Goal: Information Seeking & Learning: Find specific page/section

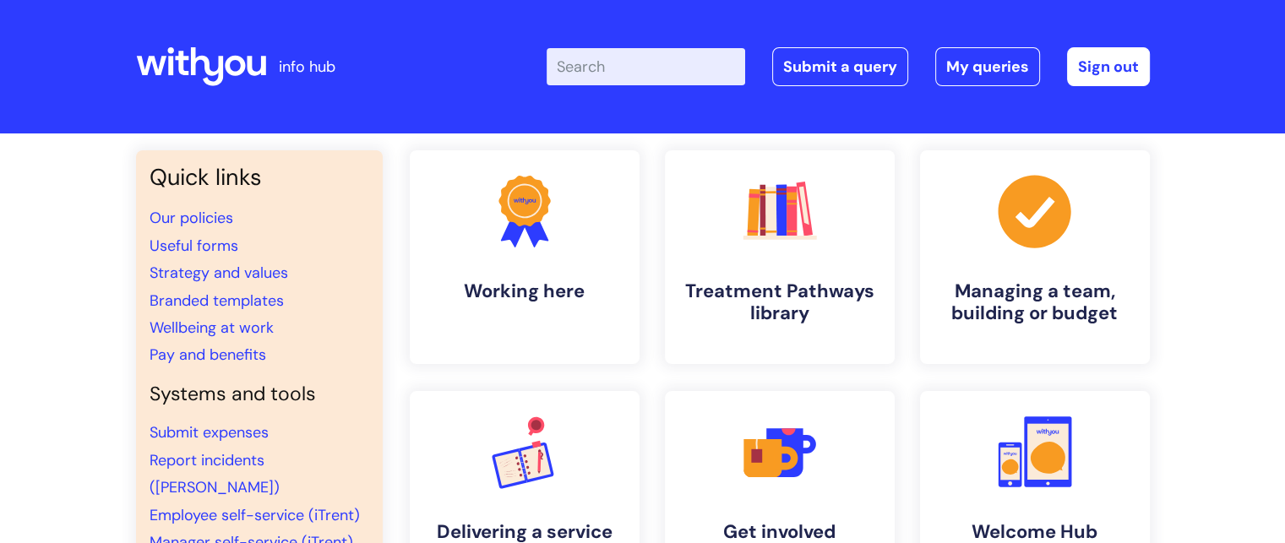
click at [694, 71] on input "Enter your search term here..." at bounding box center [646, 66] width 199 height 37
type input "interview"
click button "Search" at bounding box center [0, 0] width 0 height 0
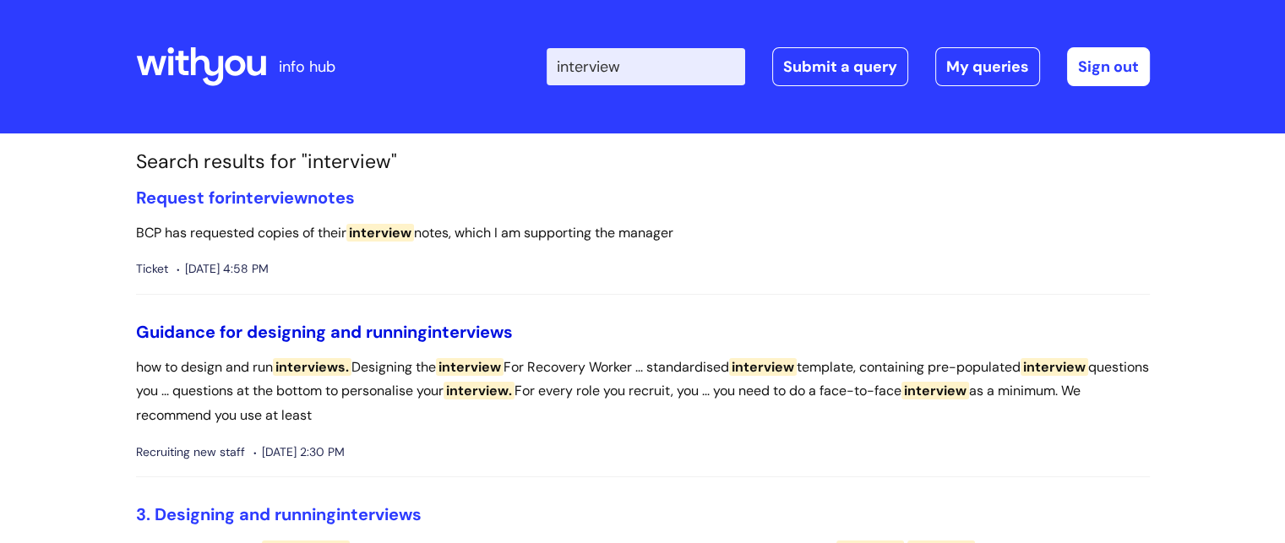
click at [310, 332] on link "Guidance for designing and running interviews" at bounding box center [324, 332] width 377 height 22
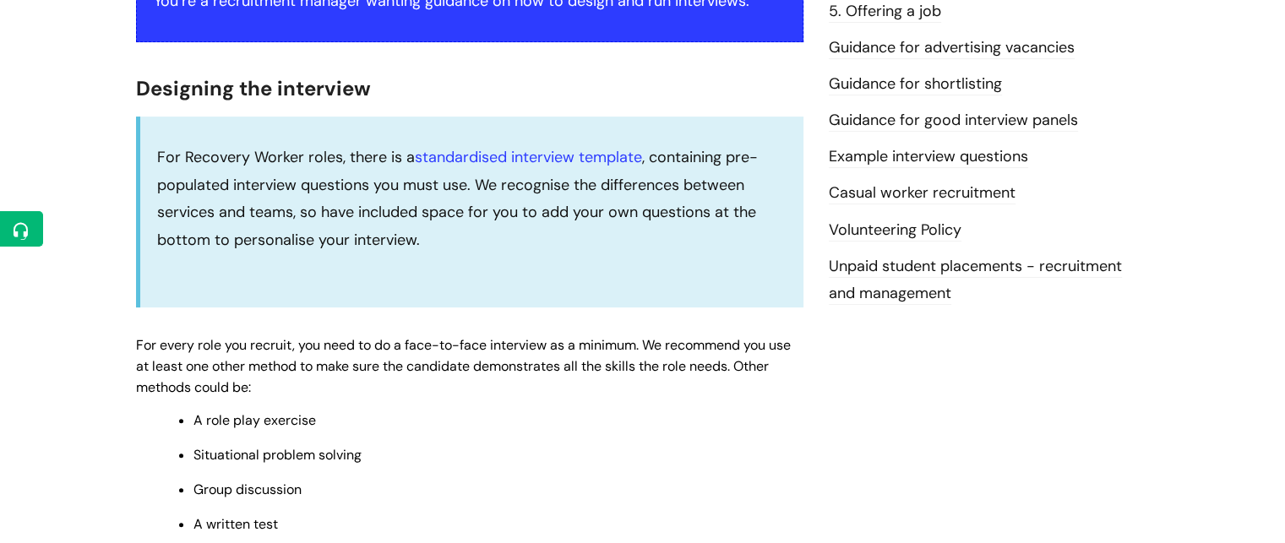
scroll to position [429, 0]
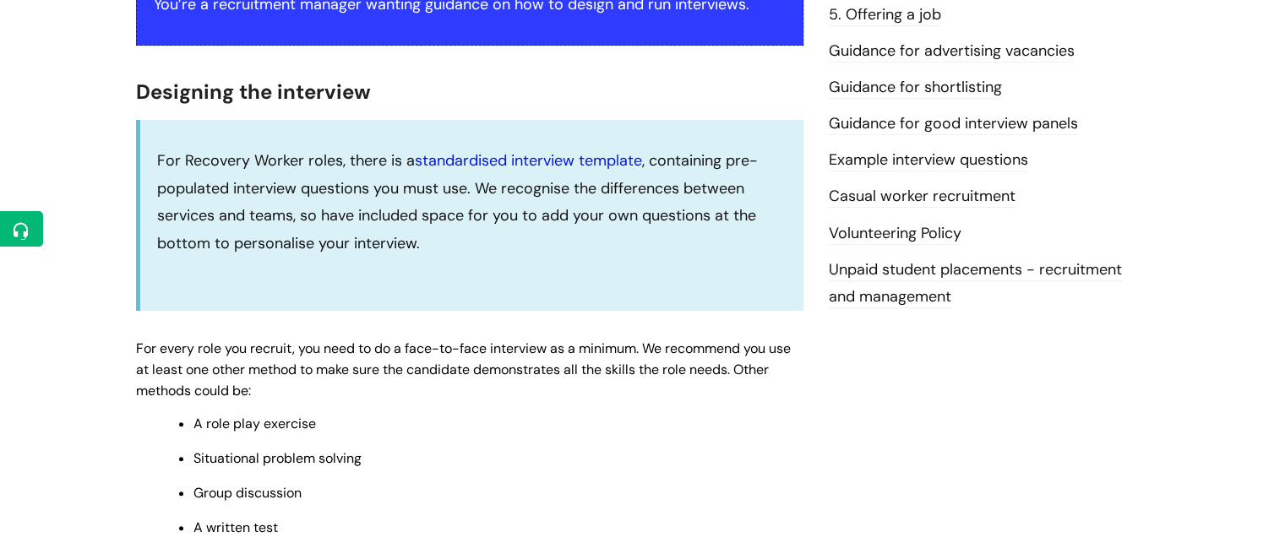
click at [504, 155] on link "standardised interview template" at bounding box center [528, 160] width 227 height 20
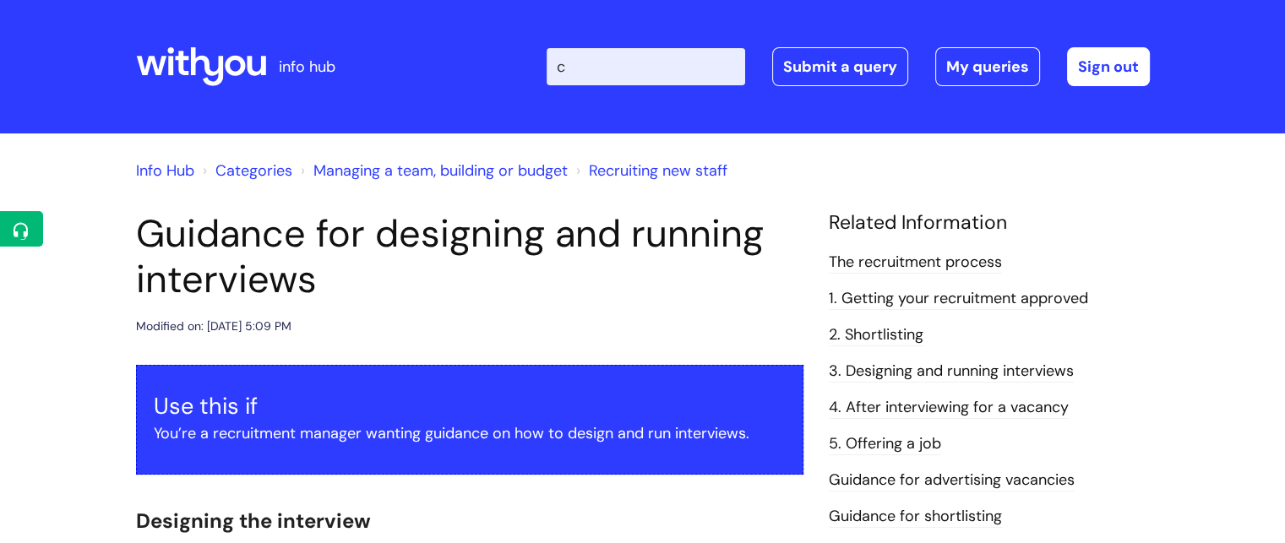
click at [673, 63] on input "c" at bounding box center [646, 66] width 199 height 37
type input "central"
click button "Search" at bounding box center [0, 0] width 0 height 0
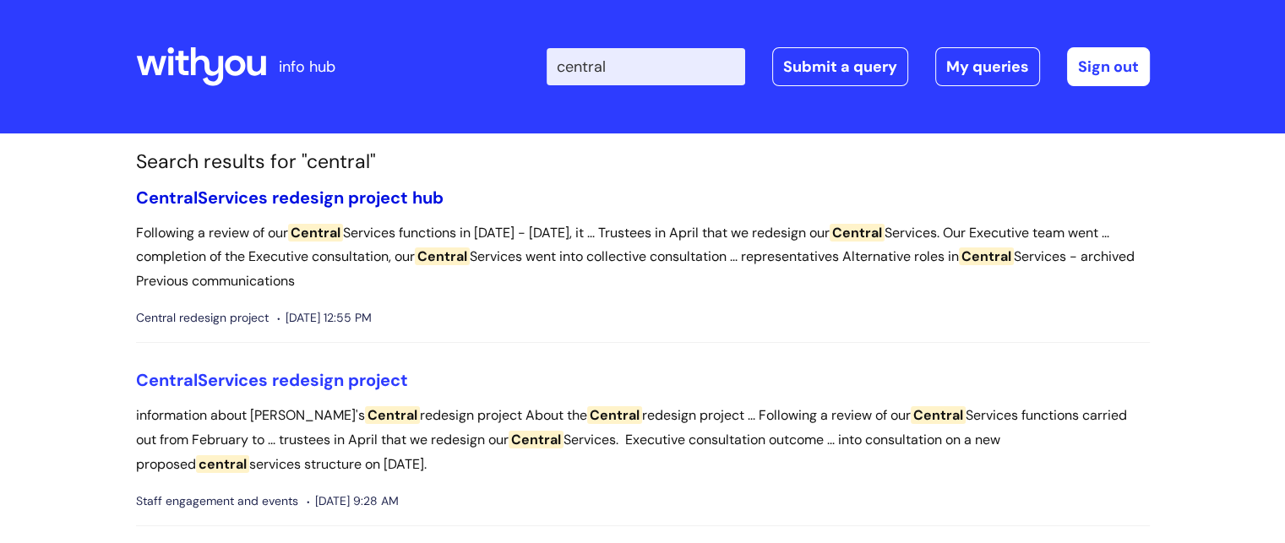
click at [252, 204] on link "Central Services redesign project hub" at bounding box center [290, 198] width 308 height 22
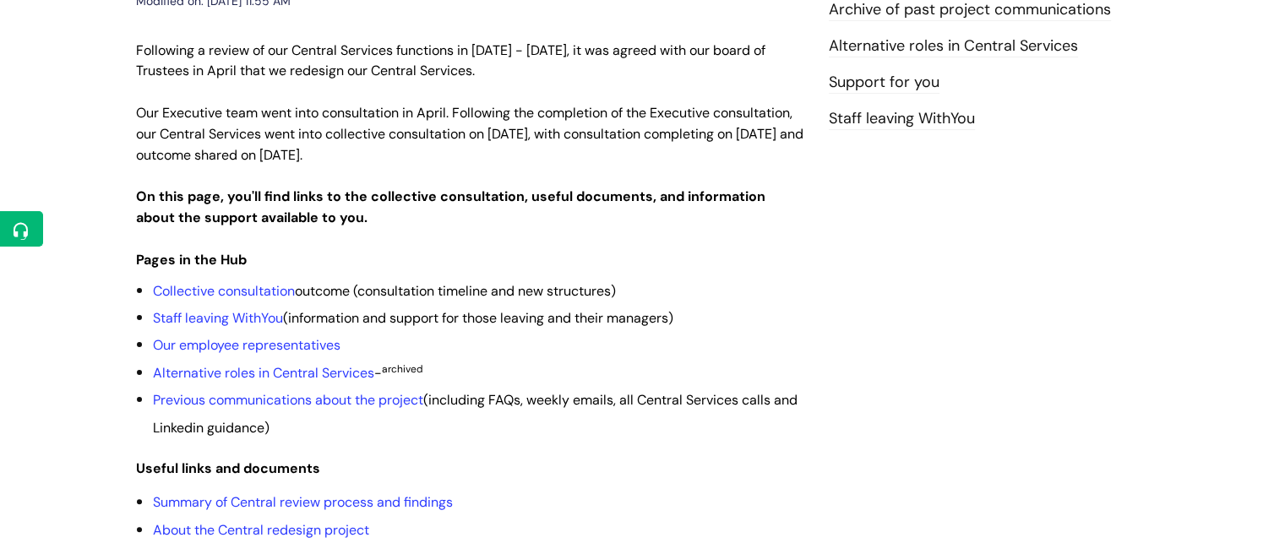
scroll to position [439, 0]
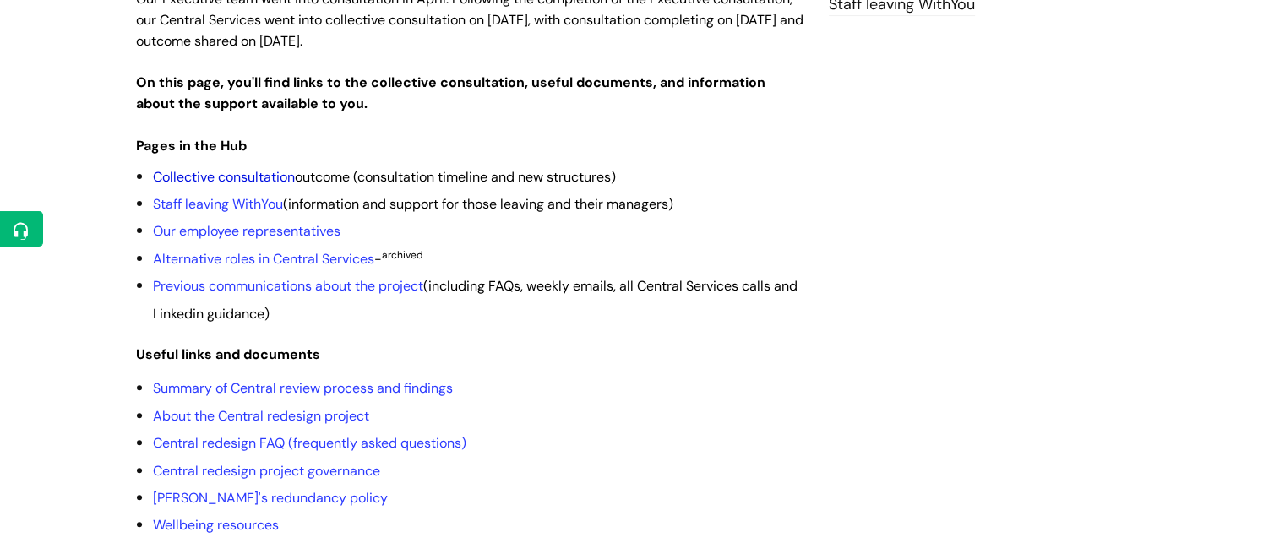
click at [230, 168] on link "Collective consultation" at bounding box center [224, 177] width 142 height 18
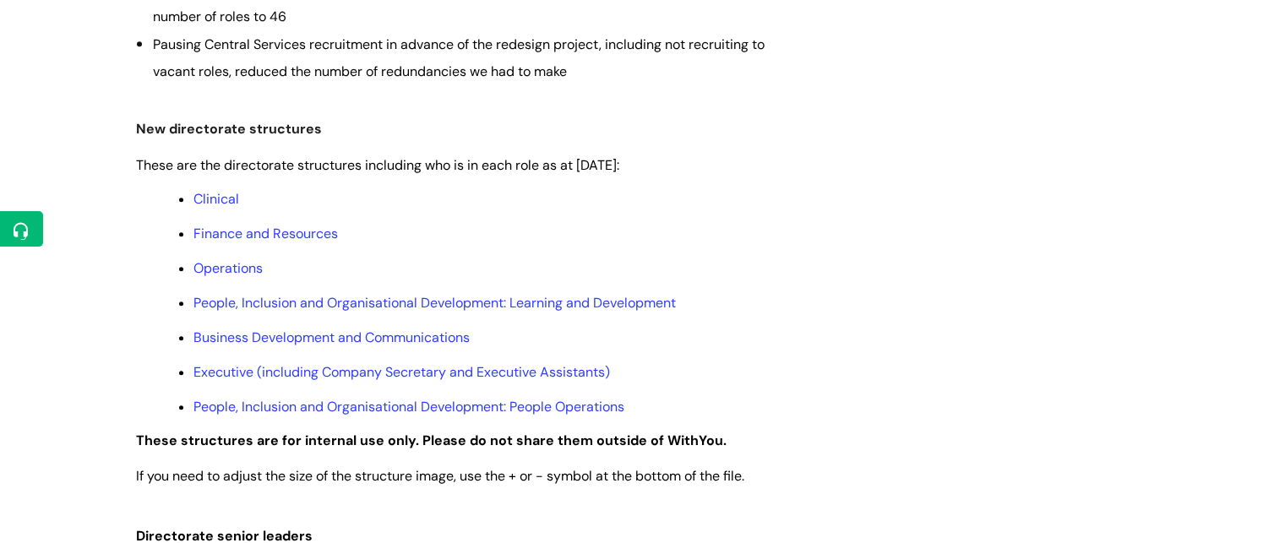
scroll to position [890, 0]
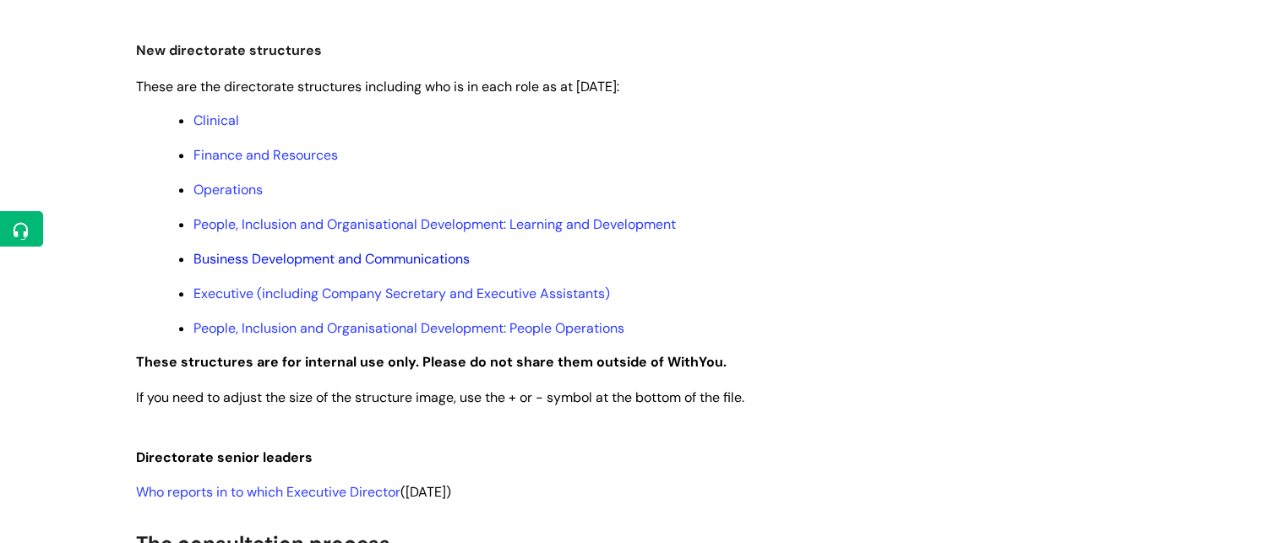
click at [277, 263] on link "Business Development and Communications" at bounding box center [332, 259] width 276 height 18
